Goal: Find specific page/section: Find specific page/section

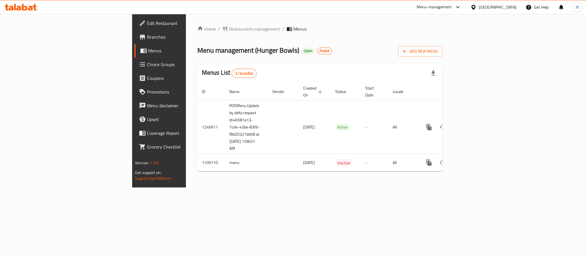
click at [147, 35] on span "Branches" at bounding box center [186, 36] width 78 height 7
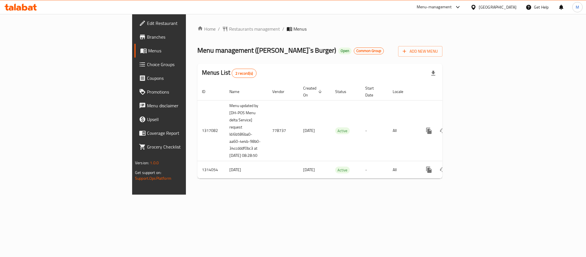
click at [147, 37] on span "Branches" at bounding box center [186, 36] width 78 height 7
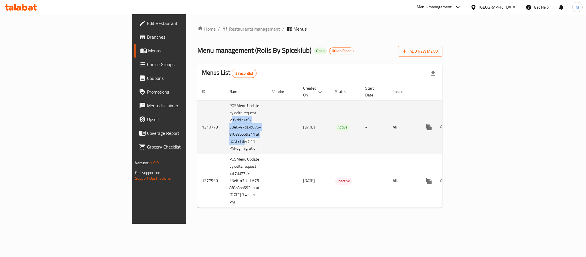
copy td ":f7dd77e9-33e6-47da-b675-8f0e8bb69311 at 8/13/2025"
drag, startPoint x: 144, startPoint y: 114, endPoint x: 168, endPoint y: 136, distance: 32.4
click at [225, 136] on td "POSMenu Update by delta request Id:f7dd77e9-33e6-47da-b675-8f0e8bb69311 at 8/13…" at bounding box center [246, 127] width 43 height 54
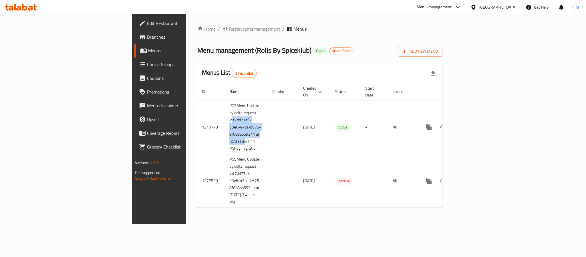
click at [147, 35] on span "Branches" at bounding box center [186, 36] width 78 height 7
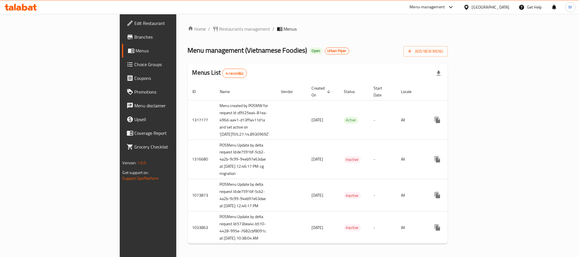
click at [135, 35] on span "Branches" at bounding box center [173, 36] width 77 height 7
